Goal: Transaction & Acquisition: Purchase product/service

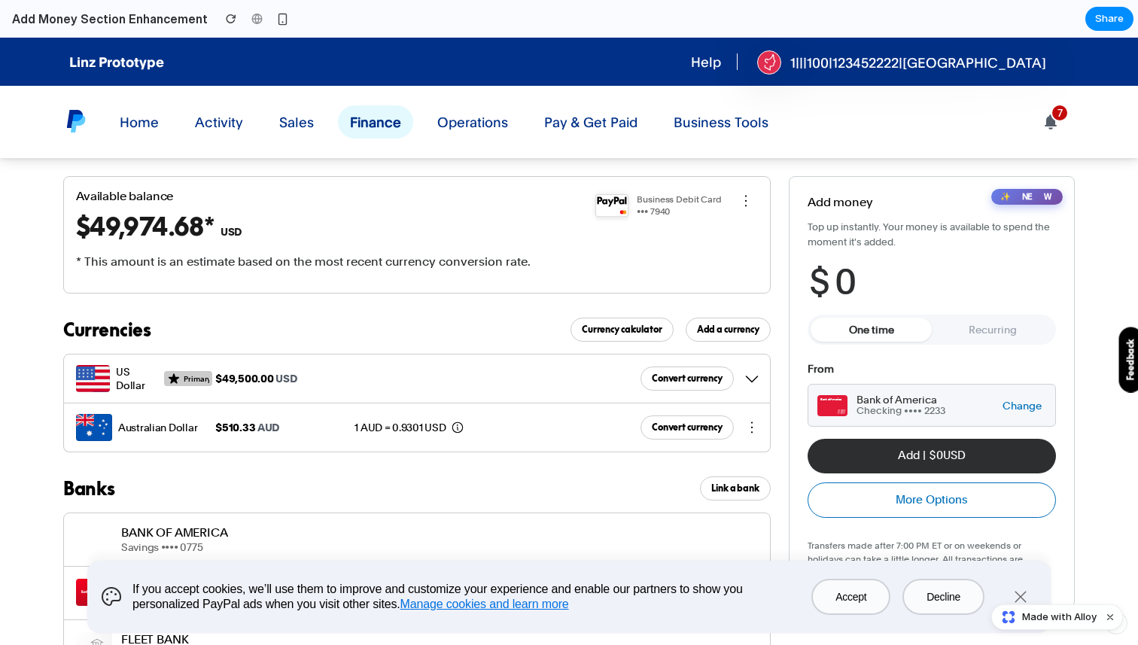
click at [1020, 587] on button "button" at bounding box center [1020, 597] width 36 height 36
click at [1020, 589] on button "button" at bounding box center [1020, 597] width 36 height 36
click at [975, 337] on button "Recurring" at bounding box center [992, 330] width 121 height 24
click at [905, 336] on button "One time" at bounding box center [870, 330] width 121 height 24
click at [851, 281] on span "0" at bounding box center [845, 281] width 22 height 41
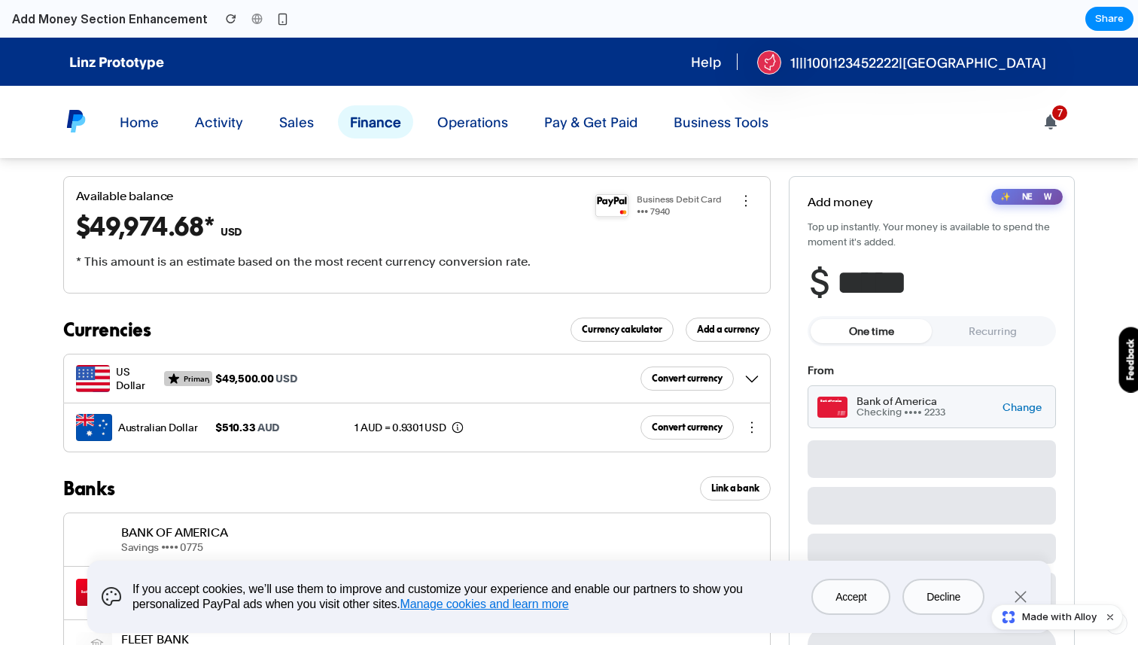
type input "******"
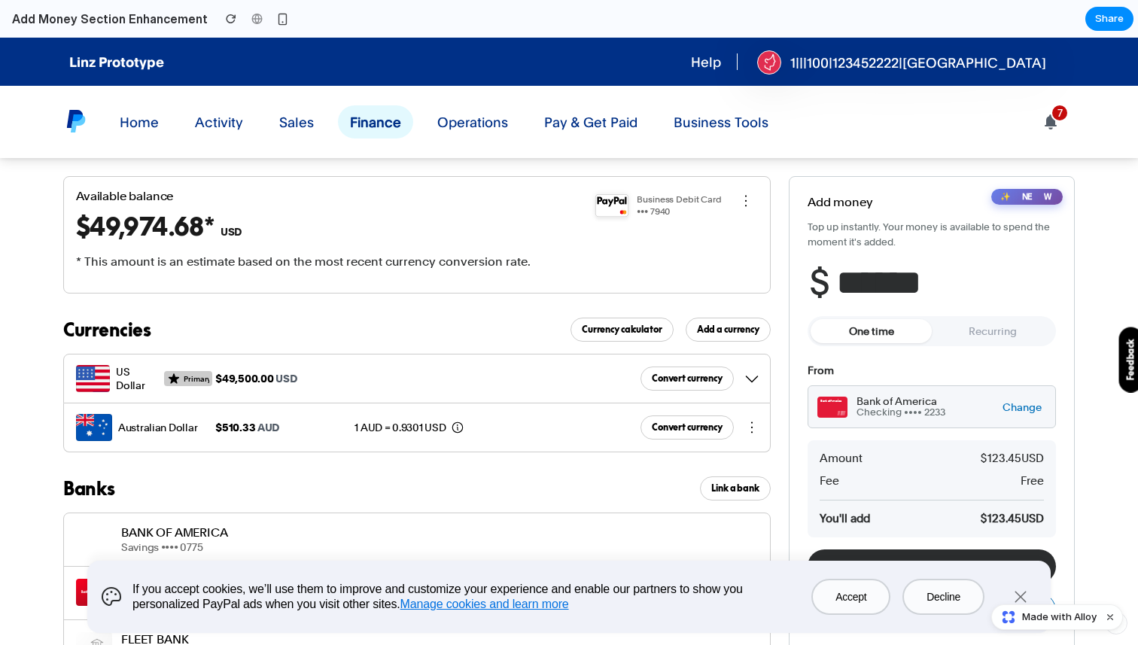
click at [1071, 333] on div "✨ NEW Add money Top up instantly. Your money is available to spend the moment i…" at bounding box center [932, 447] width 286 height 542
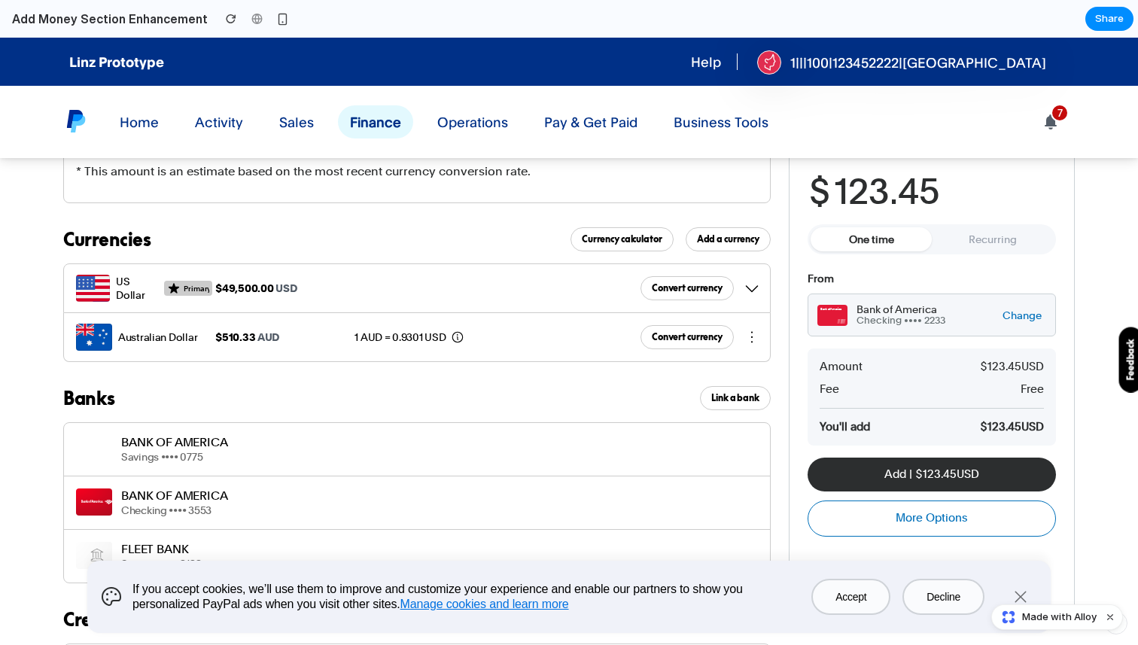
scroll to position [108, 0]
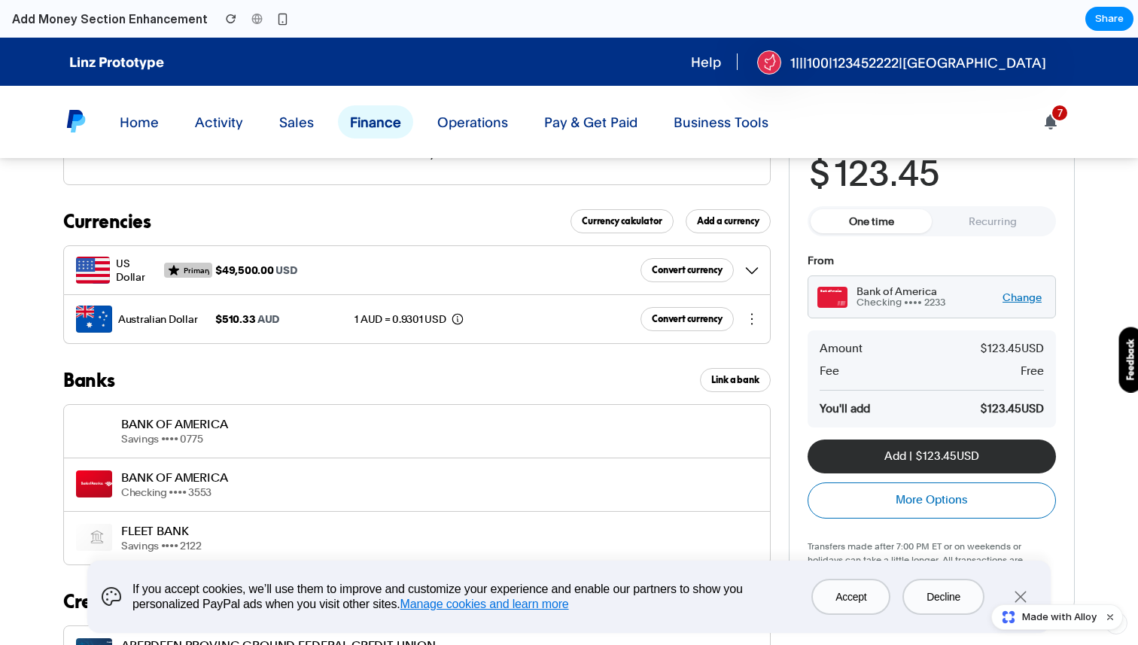
click at [1029, 296] on button "Change" at bounding box center [1022, 297] width 48 height 14
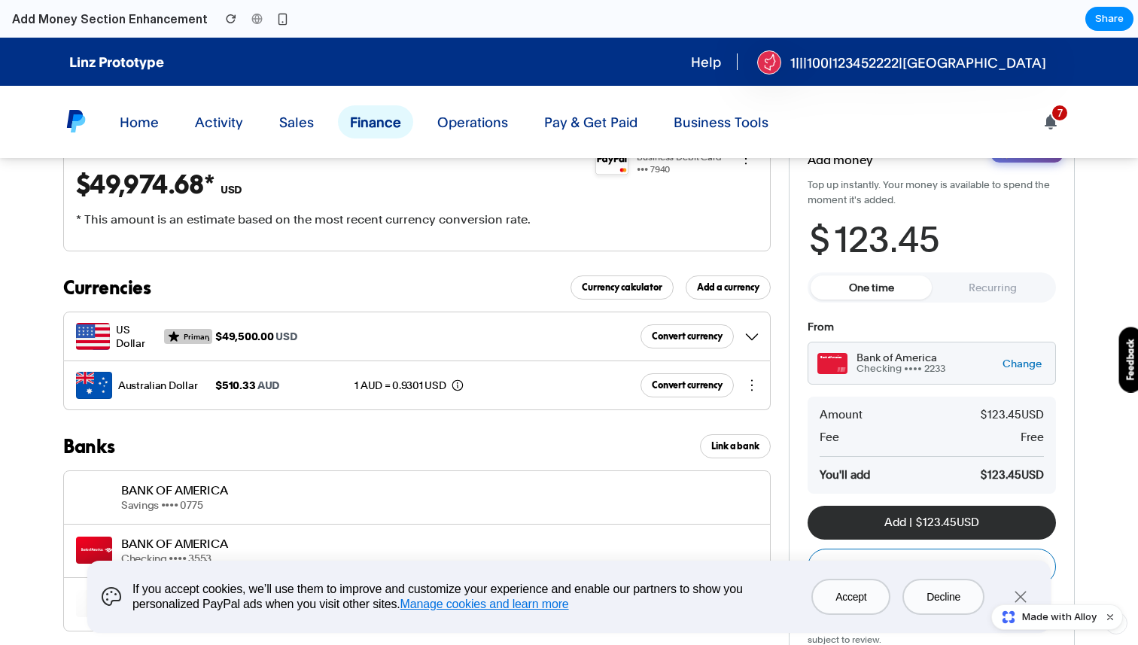
scroll to position [136, 0]
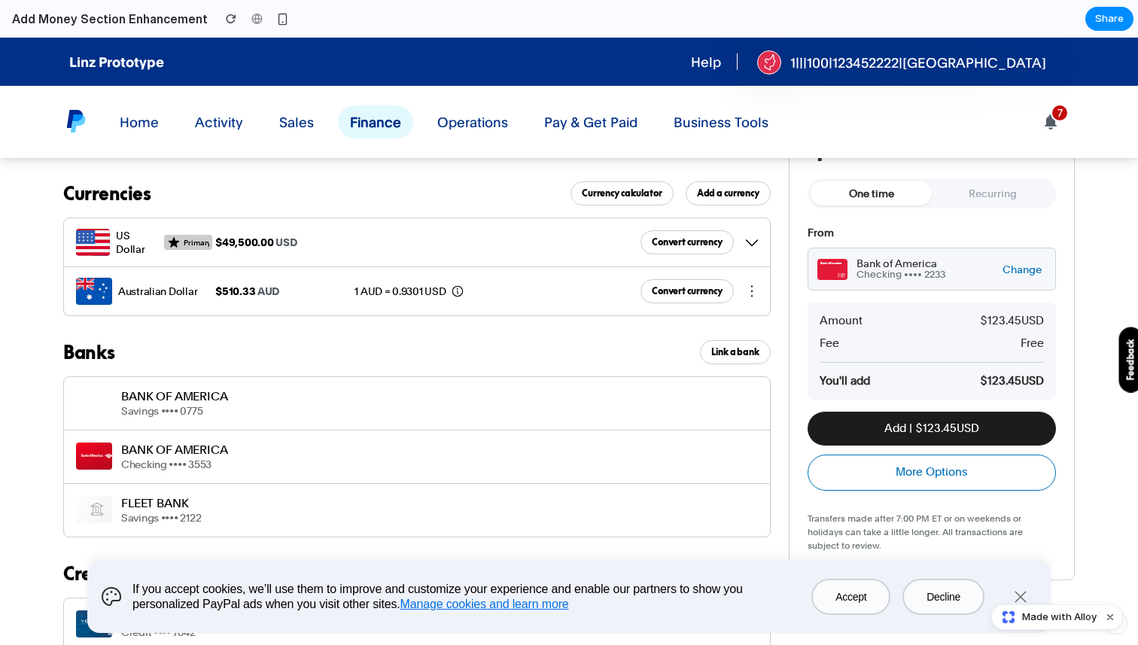
click at [916, 430] on button "Add | $ 123.45 USD" at bounding box center [931, 429] width 248 height 34
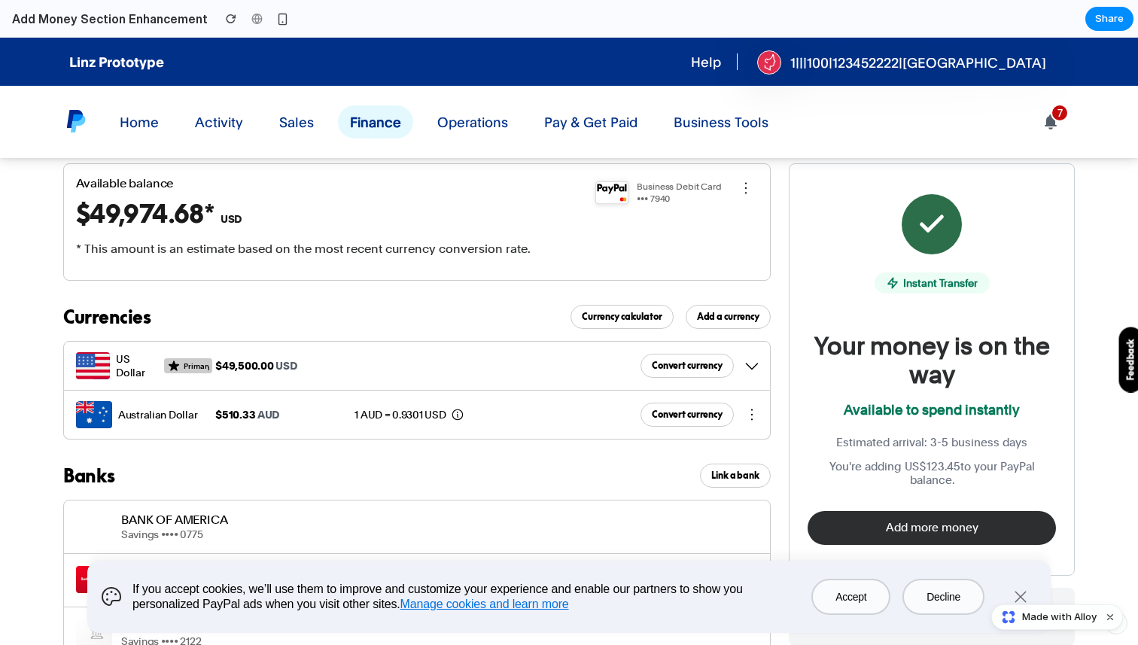
scroll to position [9, 0]
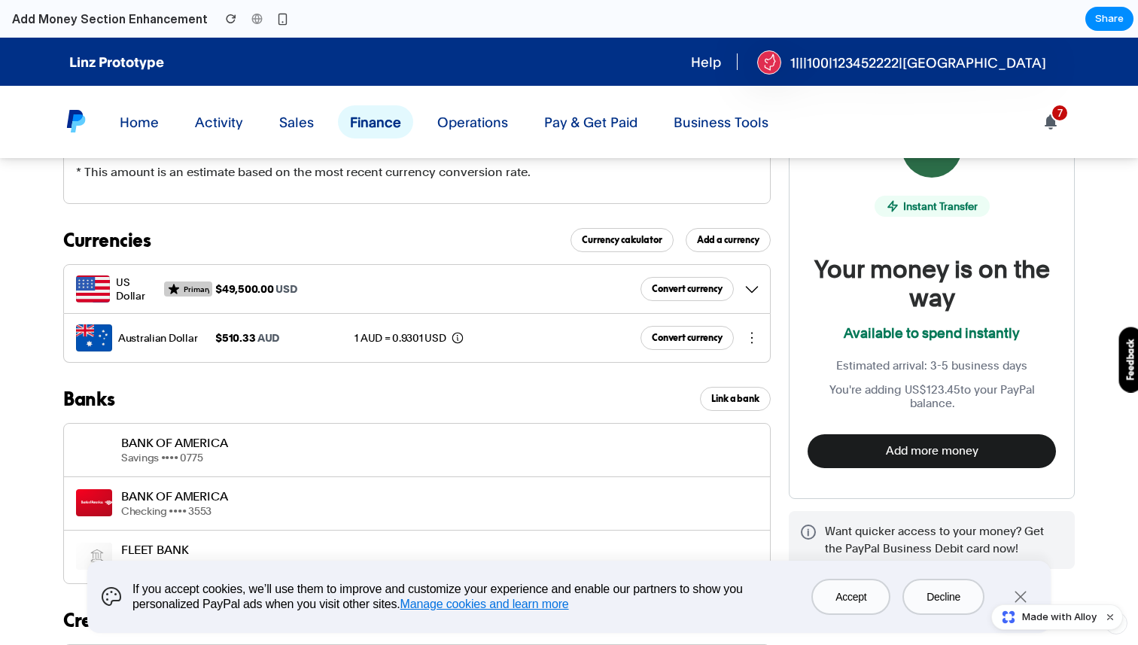
click at [916, 458] on button "Add more money" at bounding box center [931, 451] width 248 height 34
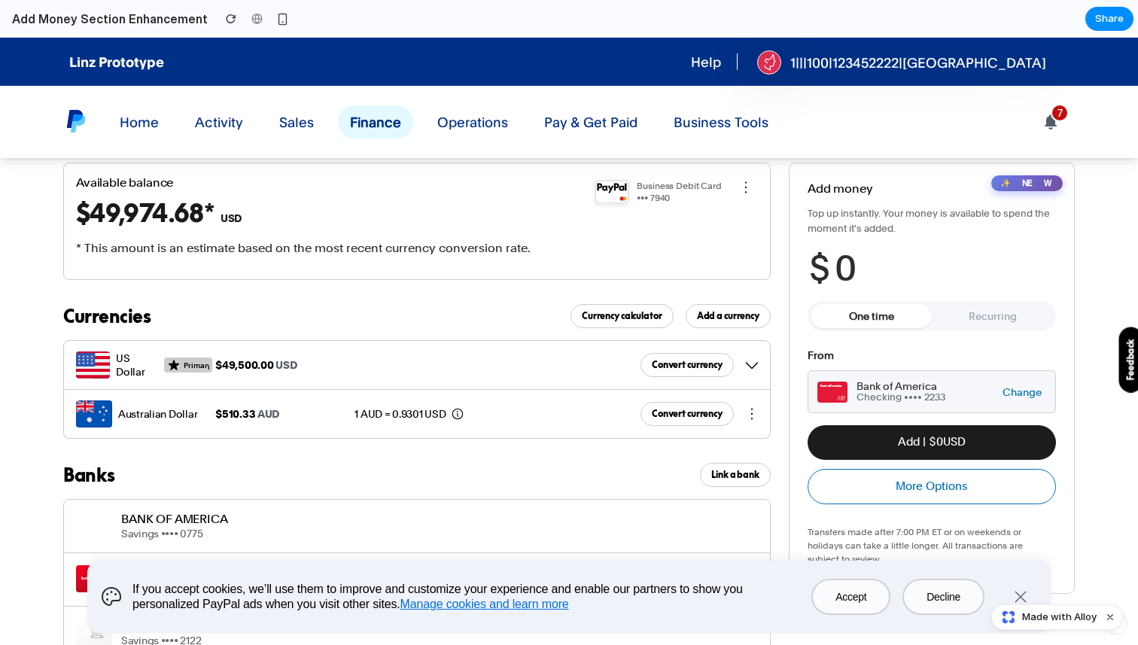
scroll to position [0, 0]
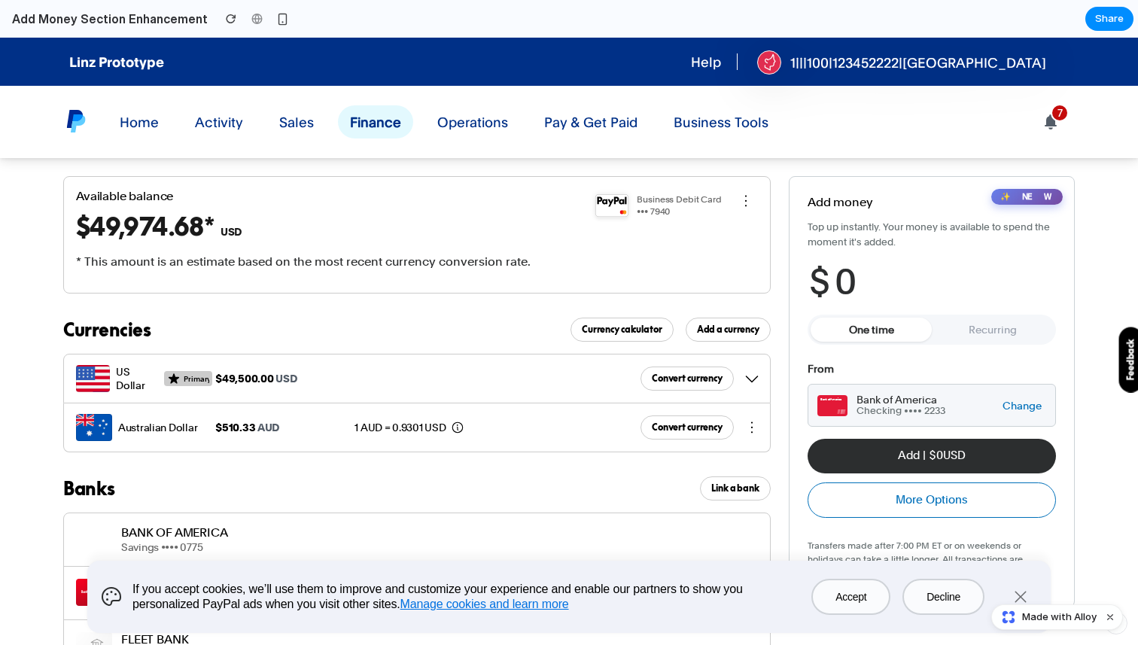
click at [1043, 194] on div "✨ NEW" at bounding box center [1026, 197] width 71 height 16
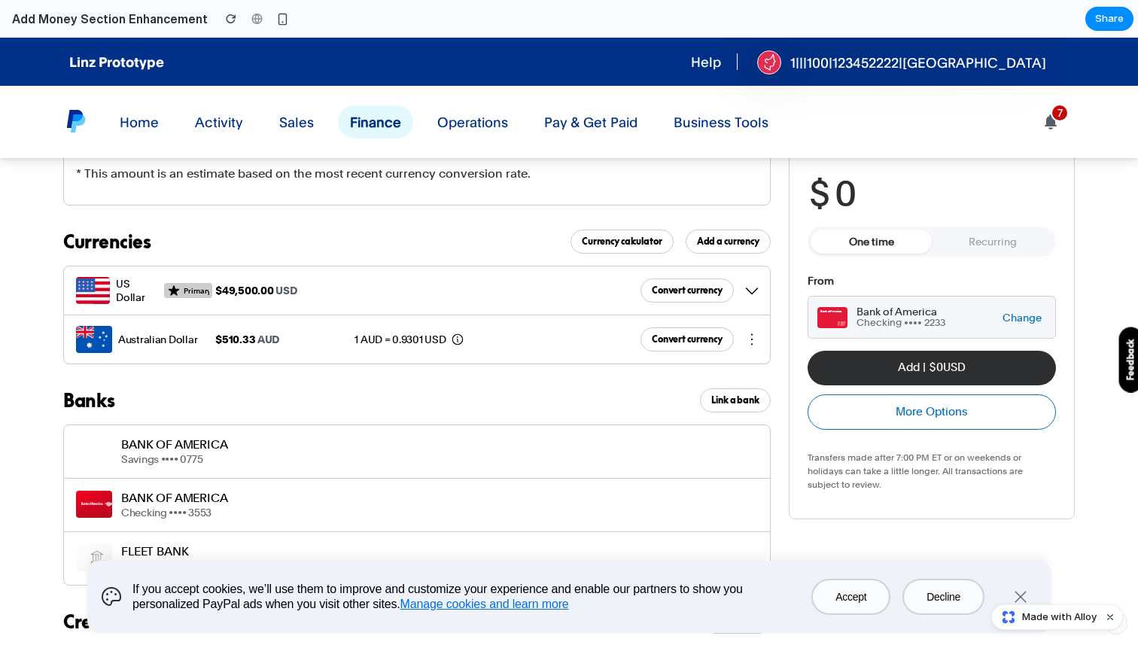
scroll to position [110, 0]
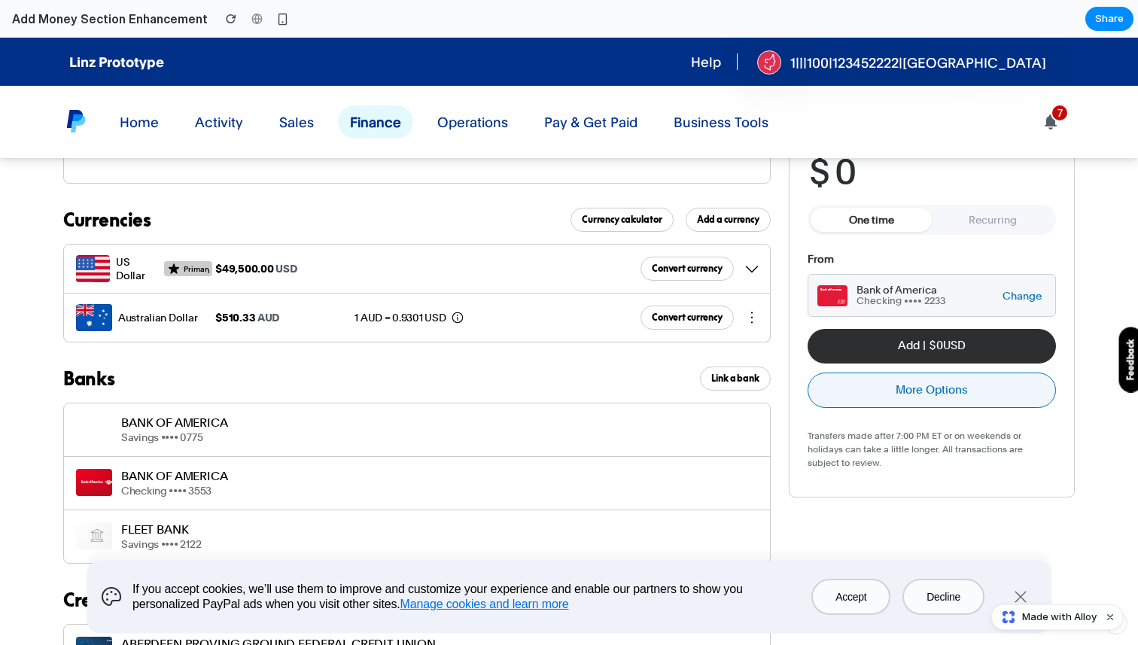
click at [926, 389] on button "More Options" at bounding box center [931, 389] width 248 height 35
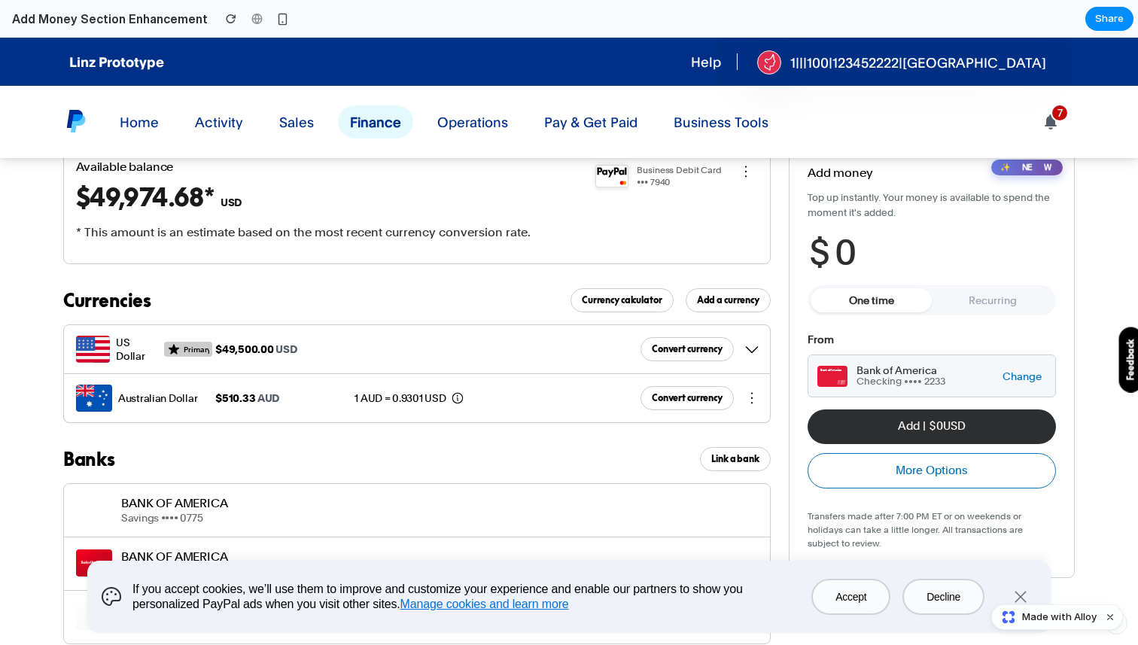
scroll to position [0, 0]
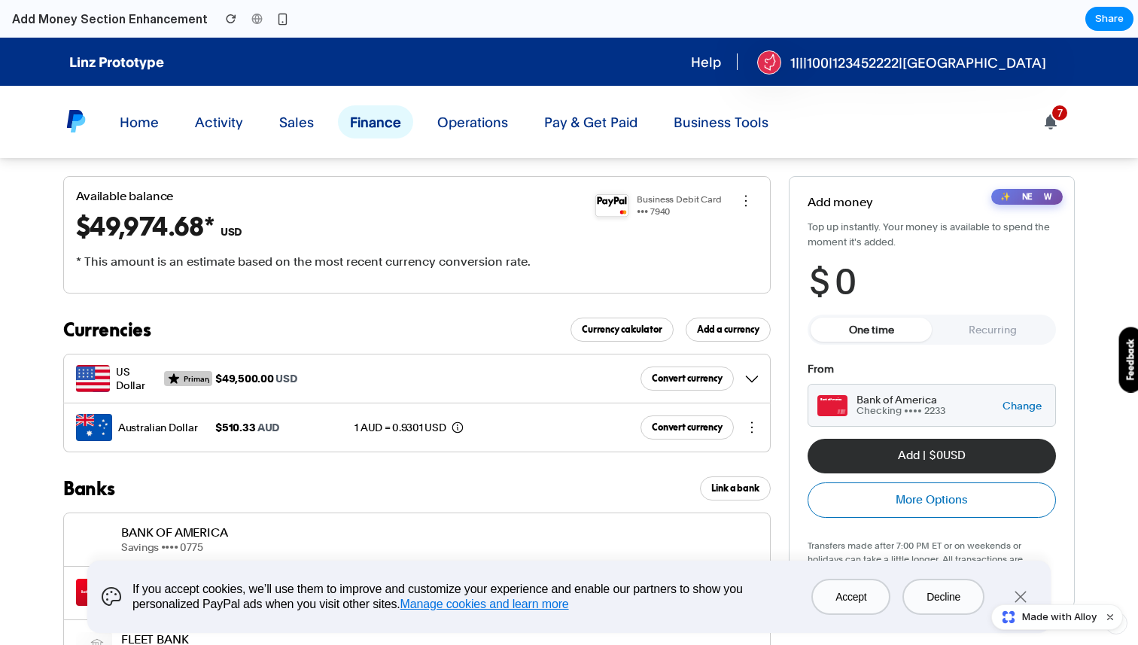
click at [617, 211] on img at bounding box center [612, 205] width 44 height 33
click at [745, 388] on button "button" at bounding box center [752, 378] width 36 height 36
click at [629, 393] on div "US Dollar Primary $49,500.00 USD Convert currency" at bounding box center [417, 378] width 706 height 48
